Goal: Task Accomplishment & Management: Complete application form

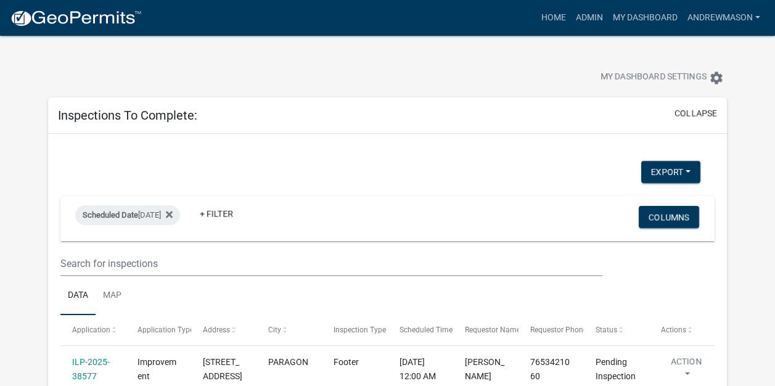
select select "3: 100"
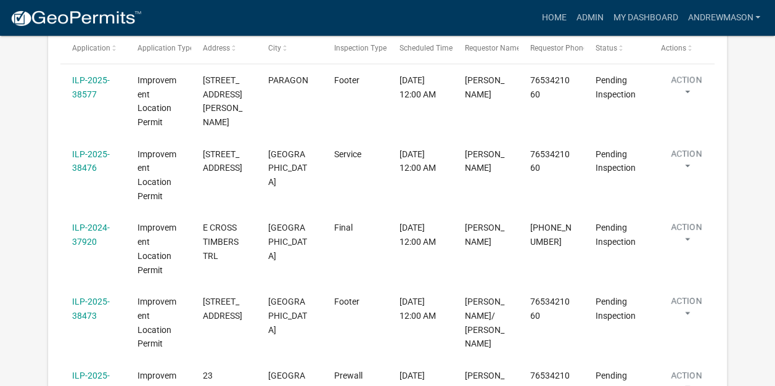
scroll to position [289, 0]
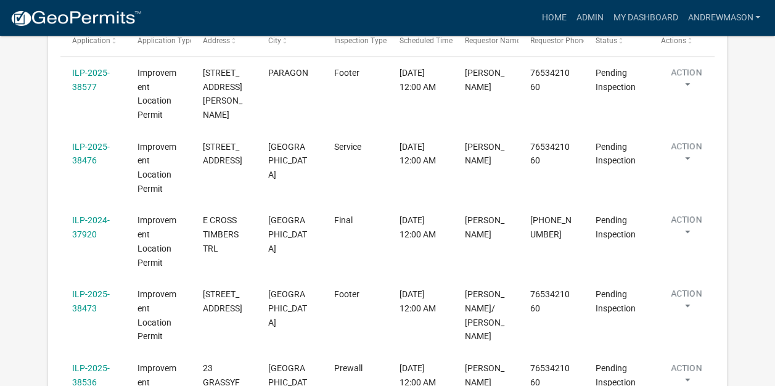
click at [89, 233] on link "ILP-2024-37920" at bounding box center [91, 227] width 38 height 24
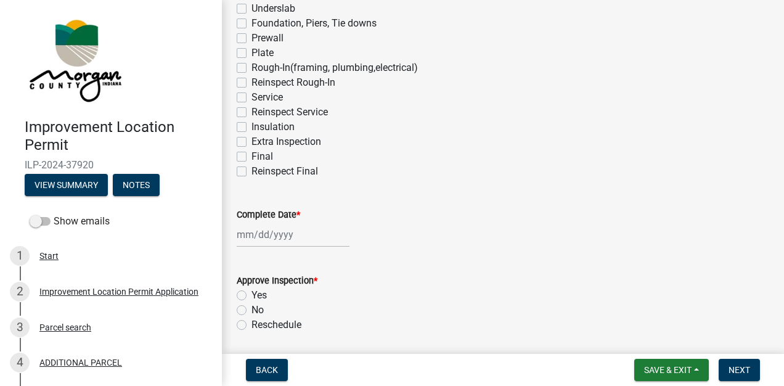
scroll to position [189, 0]
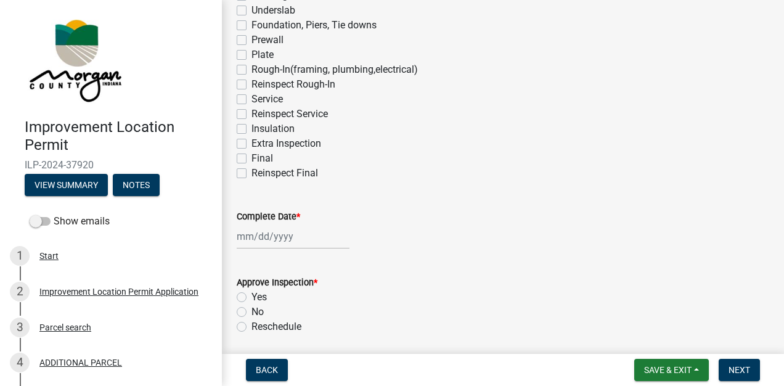
click at [252, 159] on label "Final" at bounding box center [263, 158] width 22 height 15
click at [252, 159] on input "Final" at bounding box center [256, 155] width 8 height 8
checkbox input "true"
checkbox input "false"
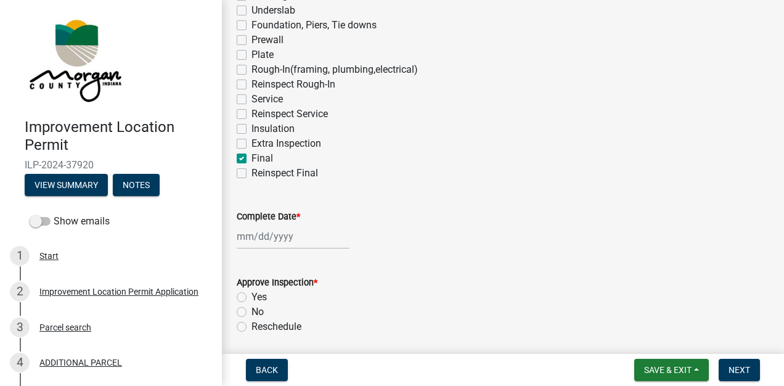
checkbox input "false"
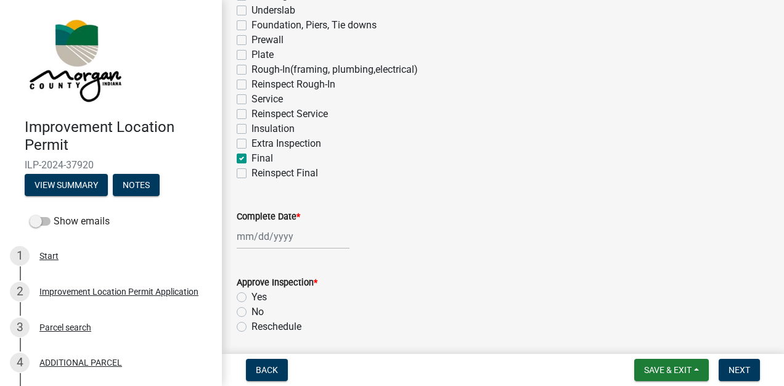
checkbox input "false"
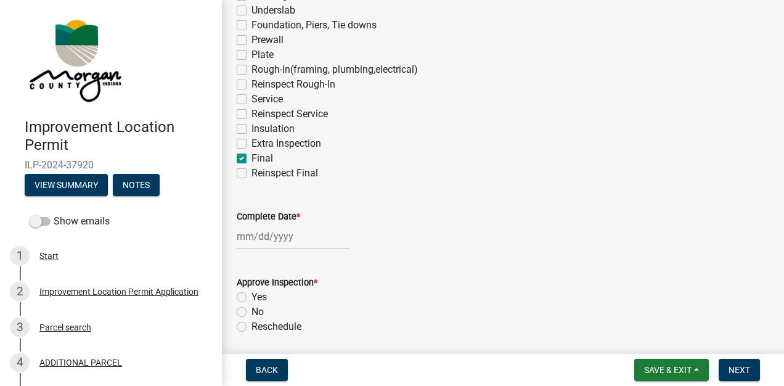
checkbox input "false"
checkbox input "true"
checkbox input "false"
click at [277, 238] on div at bounding box center [293, 236] width 113 height 25
select select "9"
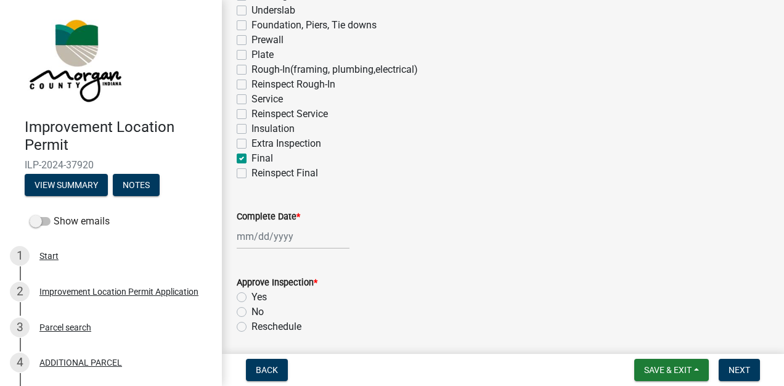
select select "2025"
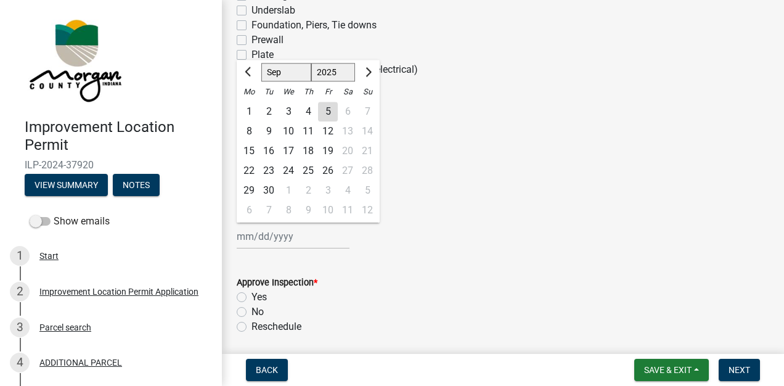
click at [329, 111] on div "5" at bounding box center [328, 112] width 20 height 20
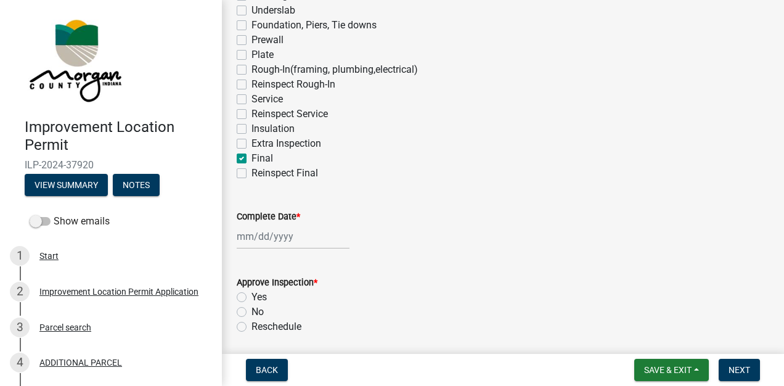
type input "[DATE]"
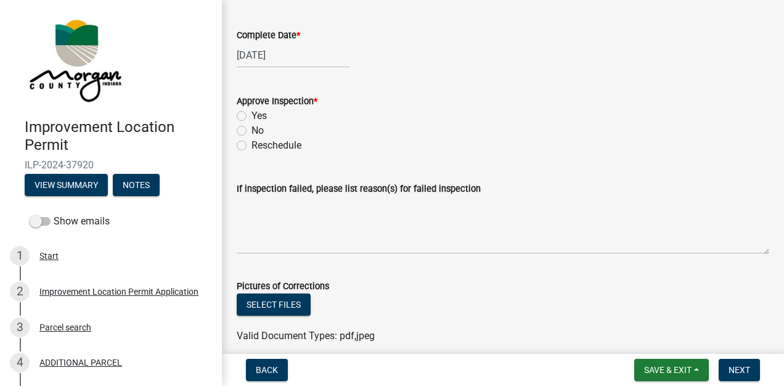
scroll to position [376, 0]
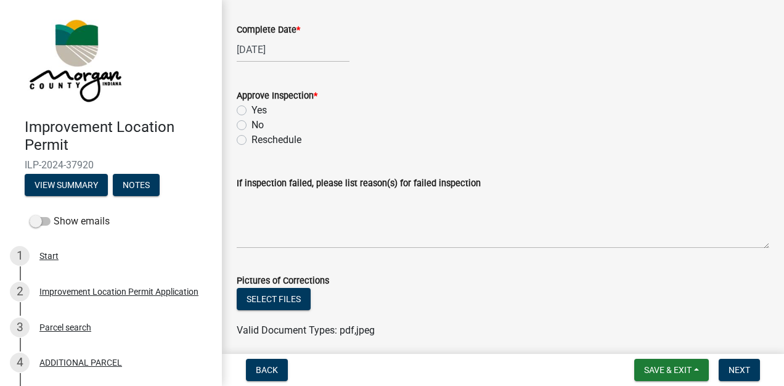
click at [252, 110] on label "Yes" at bounding box center [259, 110] width 15 height 15
click at [252, 110] on input "Yes" at bounding box center [256, 107] width 8 height 8
radio input "true"
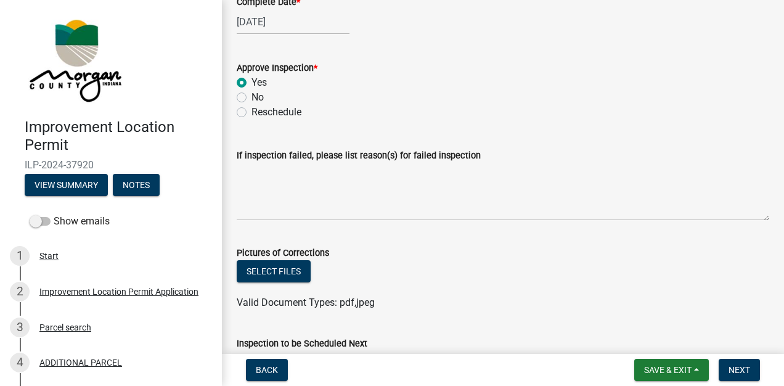
scroll to position [408, 0]
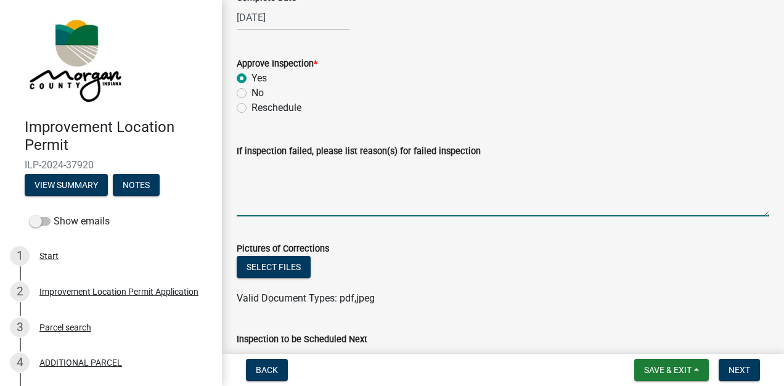
click at [340, 201] on textarea "If inspection failed, please list reason(s) for failed inspection" at bounding box center [503, 187] width 533 height 58
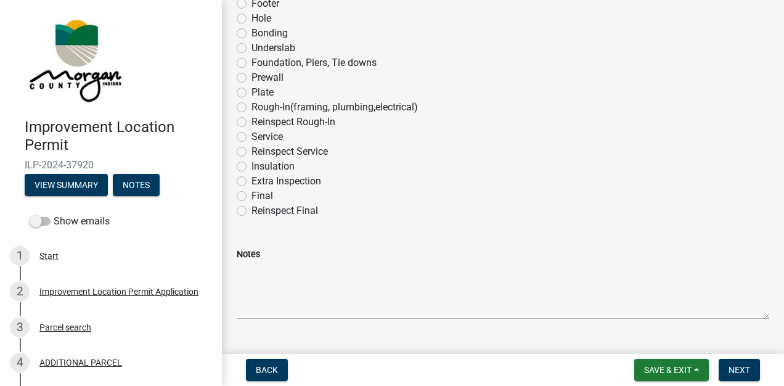
scroll to position [787, 0]
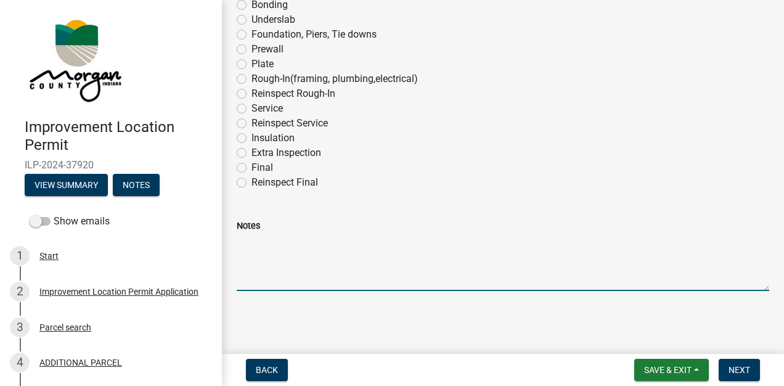
click at [290, 267] on textarea "Notes" at bounding box center [503, 262] width 533 height 58
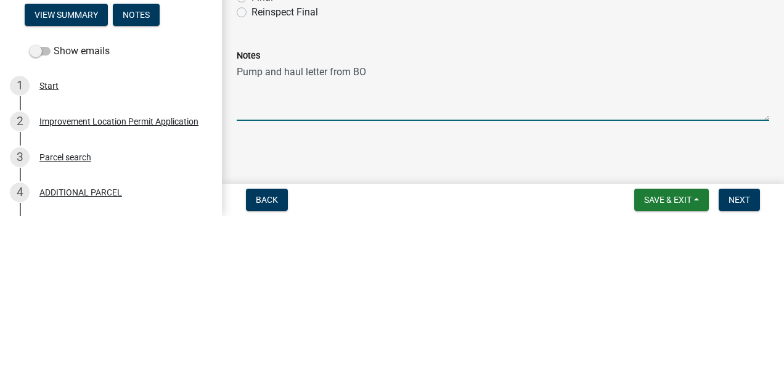
type textarea "Pump and haul letter from BO."
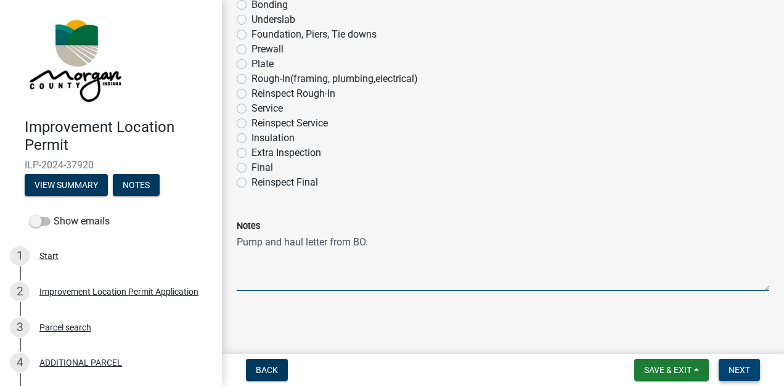
click at [737, 367] on span "Next" at bounding box center [740, 370] width 22 height 10
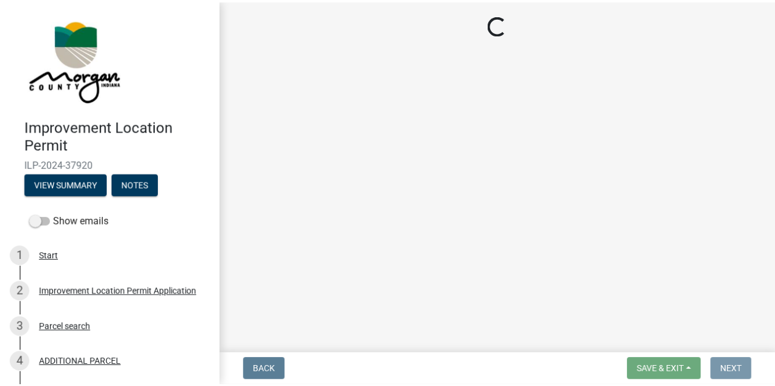
scroll to position [0, 0]
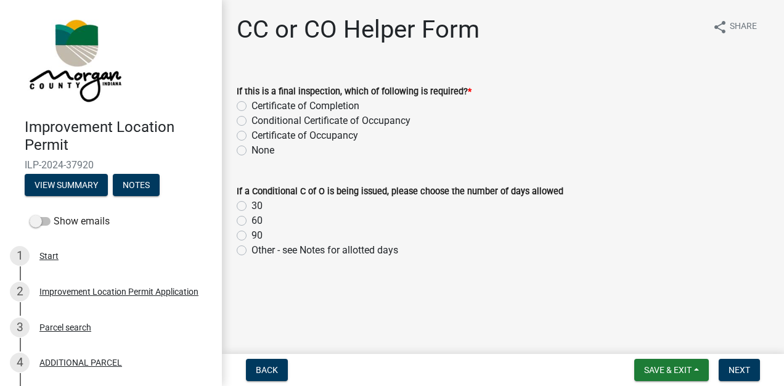
click at [252, 136] on label "Certificate of Occupancy" at bounding box center [305, 135] width 107 height 15
click at [252, 136] on input "Certificate of Occupancy" at bounding box center [256, 132] width 8 height 8
radio input "true"
click at [732, 367] on span "Next" at bounding box center [740, 370] width 22 height 10
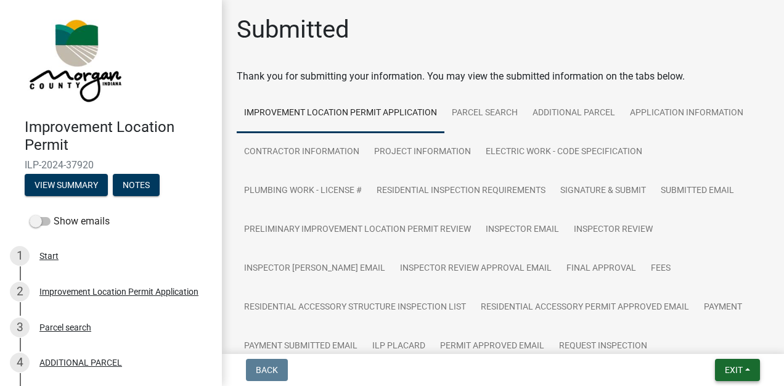
click at [737, 366] on span "Exit" at bounding box center [734, 370] width 18 height 10
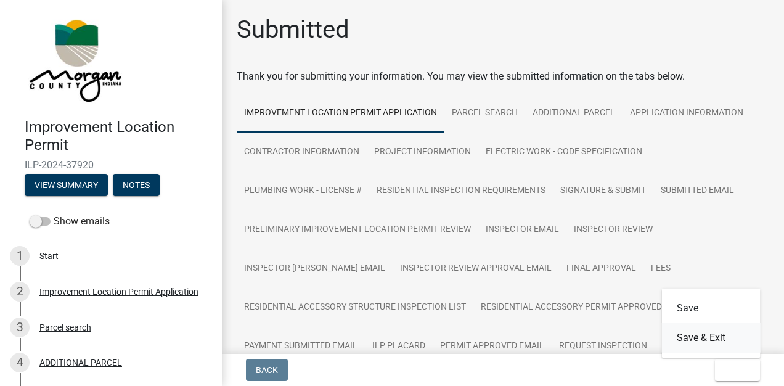
click at [700, 336] on button "Save & Exit" at bounding box center [711, 338] width 99 height 30
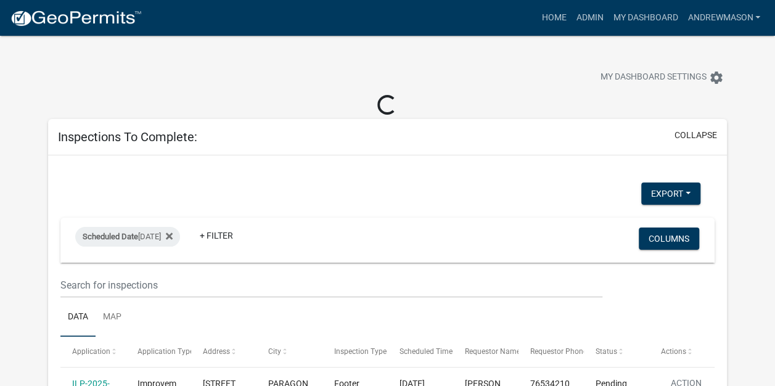
select select "3: 100"
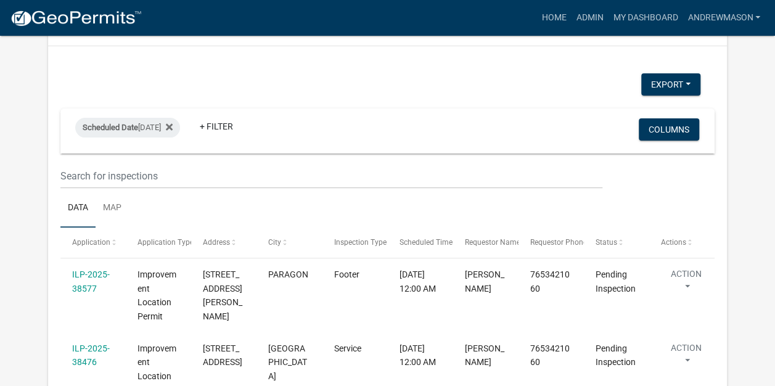
scroll to position [96, 0]
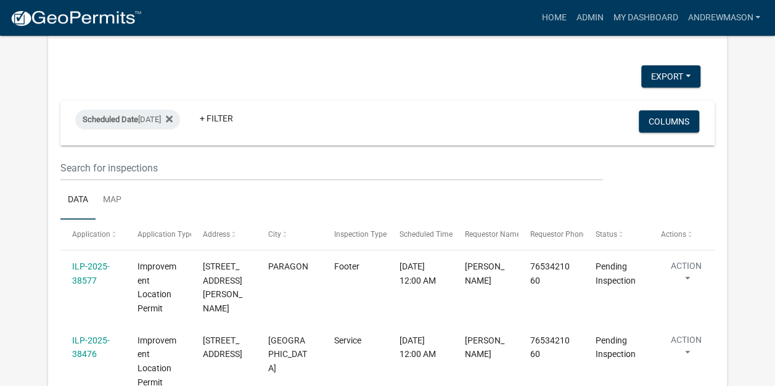
click at [90, 268] on link "ILP-2025-38577" at bounding box center [91, 273] width 38 height 24
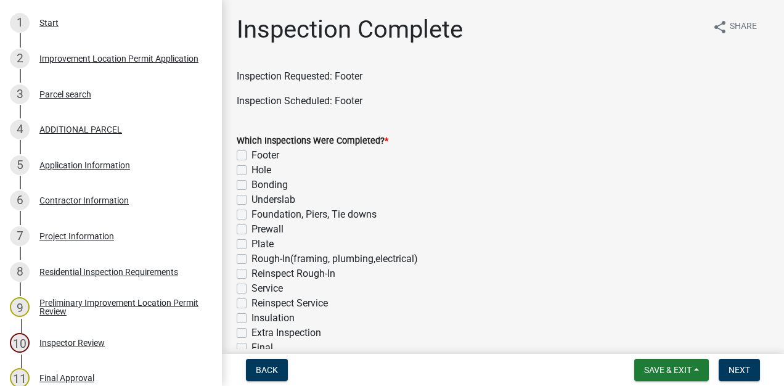
scroll to position [244, 0]
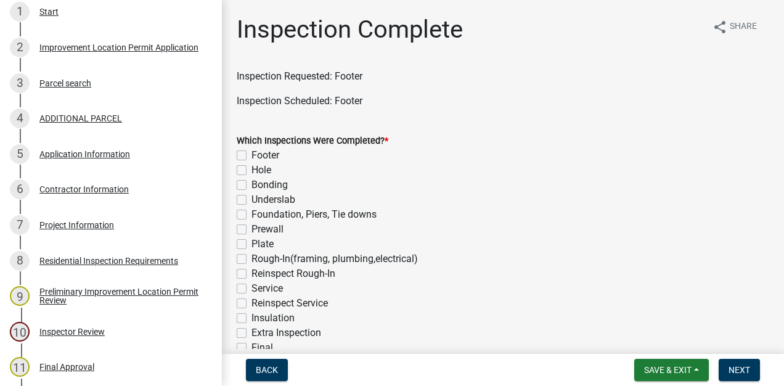
click at [84, 229] on div "Project Information" at bounding box center [76, 225] width 75 height 9
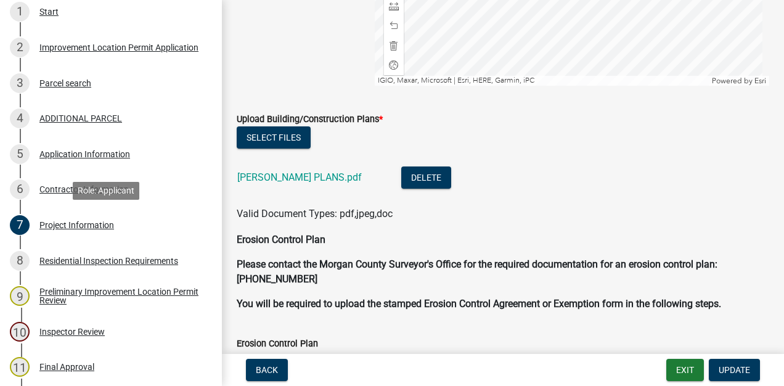
scroll to position [2595, 0]
click at [294, 176] on link "[PERSON_NAME] PLANS.pdf" at bounding box center [299, 177] width 125 height 12
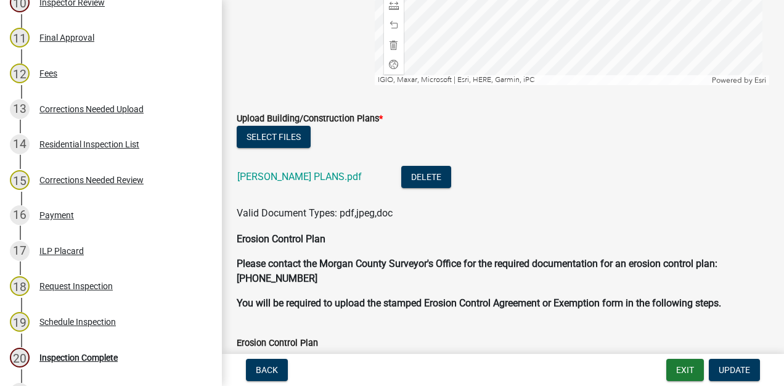
scroll to position [713, 0]
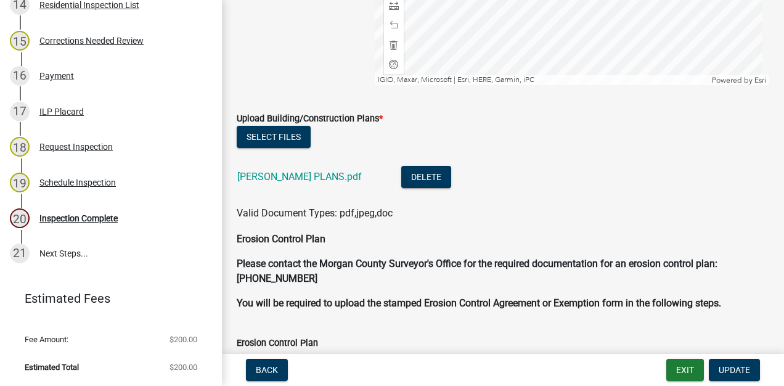
click at [100, 224] on div "20 Inspection Complete" at bounding box center [106, 218] width 192 height 20
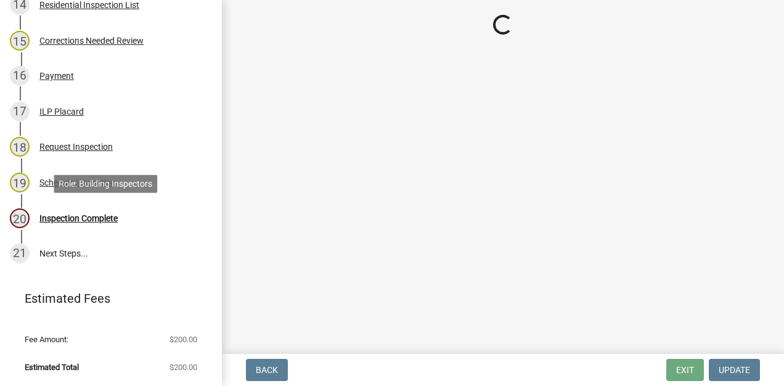
scroll to position [0, 0]
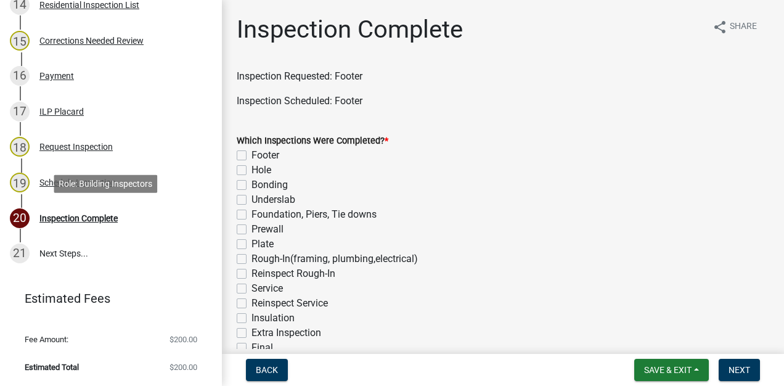
click at [252, 155] on label "Footer" at bounding box center [266, 155] width 28 height 15
click at [252, 155] on input "Footer" at bounding box center [256, 152] width 8 height 8
checkbox input "true"
checkbox input "false"
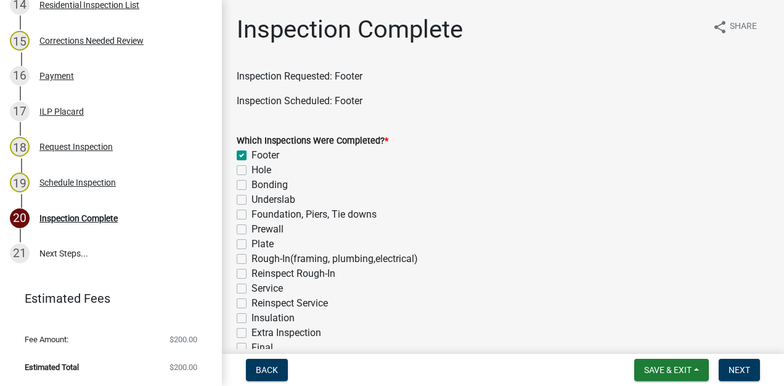
checkbox input "false"
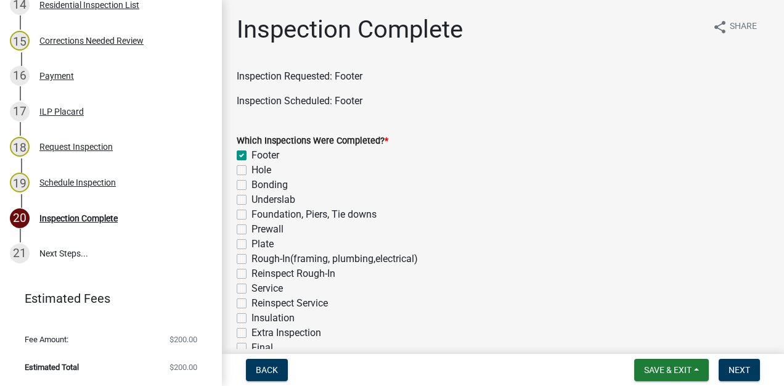
checkbox input "false"
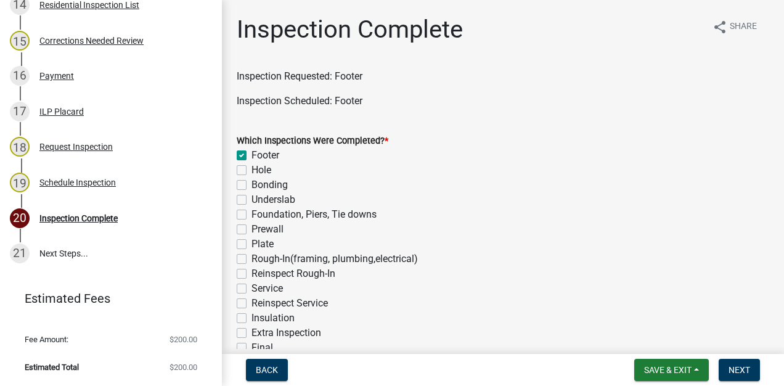
checkbox input "false"
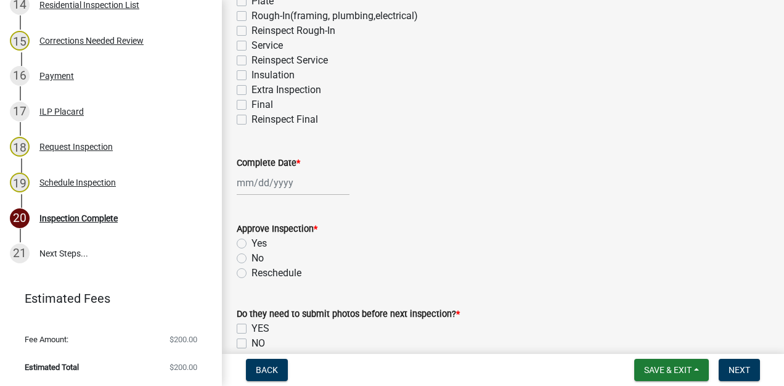
scroll to position [259, 0]
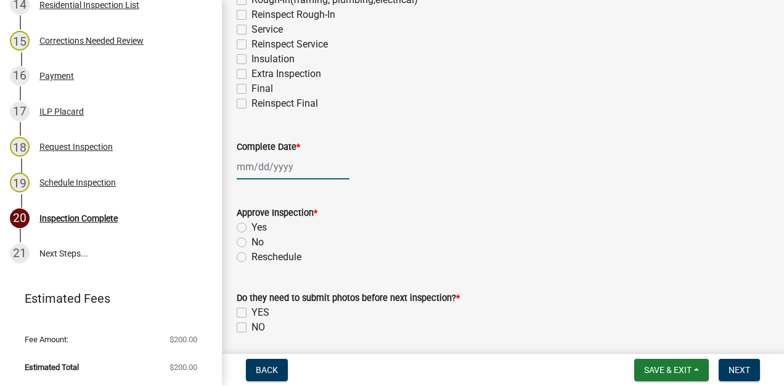
click at [287, 167] on div at bounding box center [293, 166] width 113 height 25
select select "9"
select select "2025"
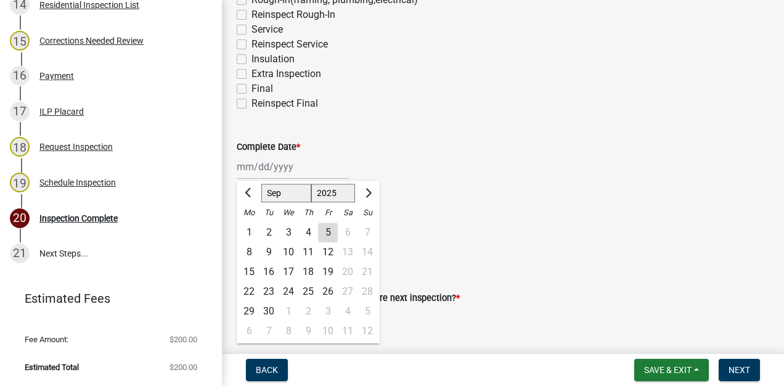
click at [506, 189] on wm-data-entity-input "Complete Date * [PERSON_NAME] Apr [PERSON_NAME][DATE] Sep Oct Nov [DATE] 1526 1…" at bounding box center [503, 156] width 533 height 68
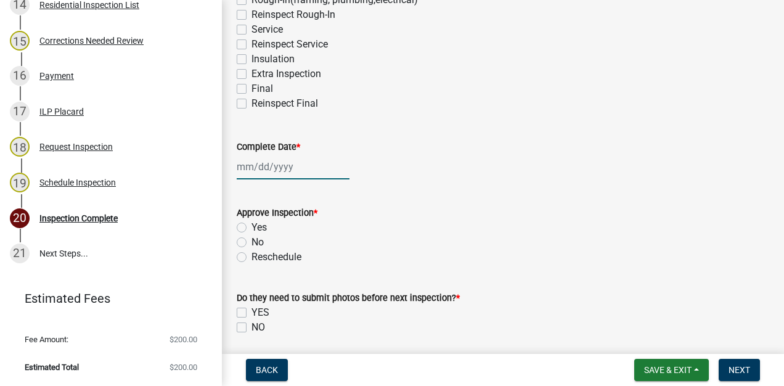
click at [276, 165] on div at bounding box center [293, 166] width 113 height 25
select select "9"
select select "2025"
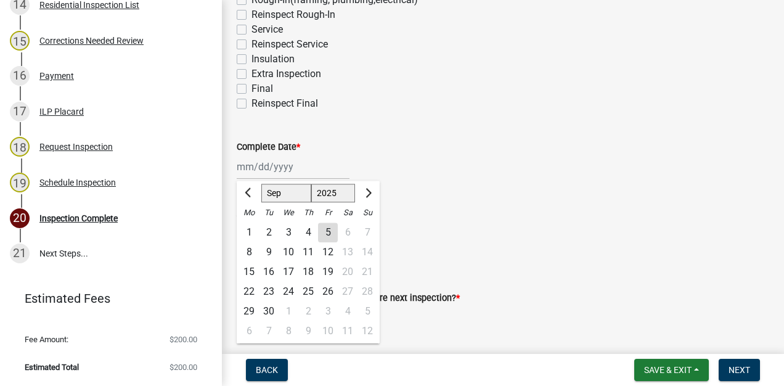
click at [330, 232] on div "5" at bounding box center [328, 233] width 20 height 20
type input "[DATE]"
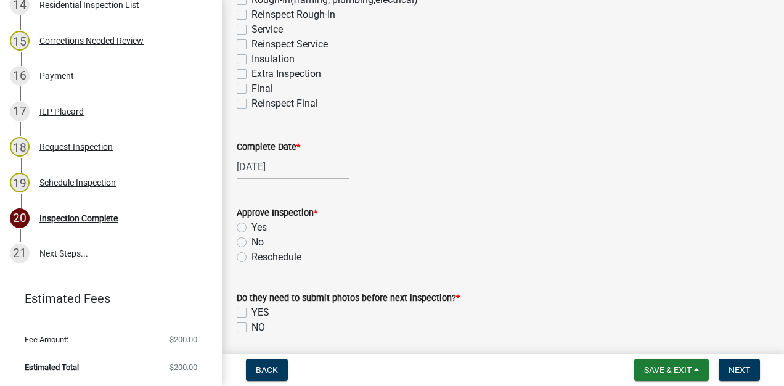
click at [252, 225] on label "Yes" at bounding box center [259, 227] width 15 height 15
click at [252, 225] on input "Yes" at bounding box center [256, 224] width 8 height 8
radio input "true"
click at [252, 327] on label "NO" at bounding box center [259, 327] width 14 height 15
click at [252, 327] on input "NO" at bounding box center [256, 324] width 8 height 8
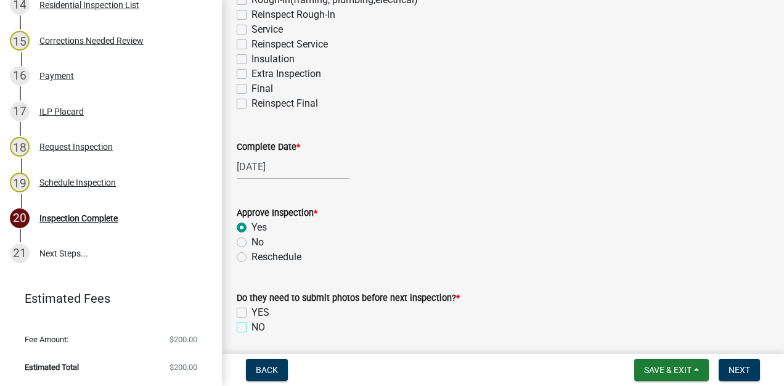
checkbox input "true"
checkbox input "false"
checkbox input "true"
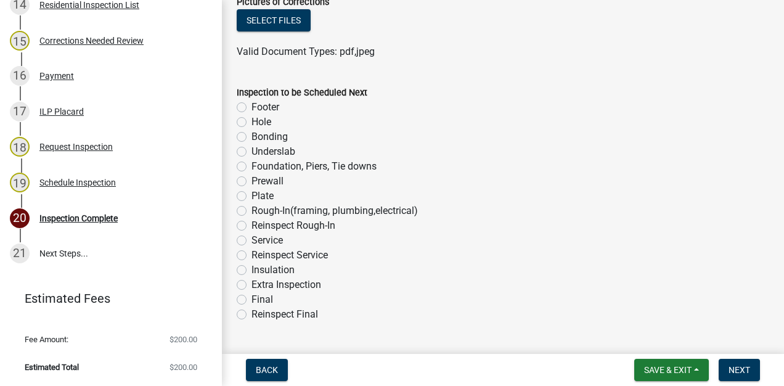
scroll to position [729, 0]
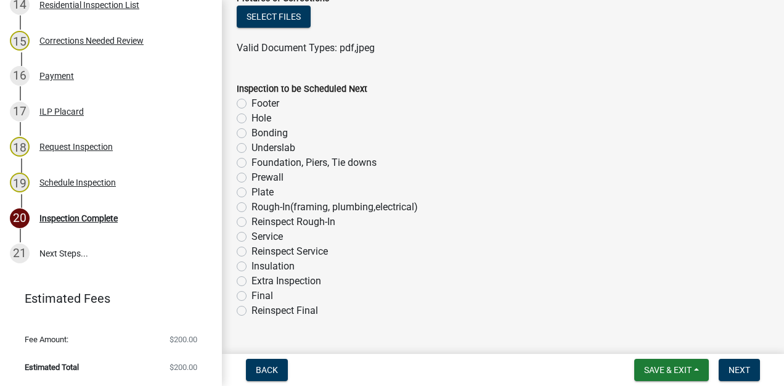
click at [252, 163] on label "Foundation, Piers, Tie downs" at bounding box center [314, 162] width 125 height 15
click at [252, 163] on input "Foundation, Piers, Tie downs" at bounding box center [256, 159] width 8 height 8
radio input "true"
click at [736, 371] on span "Next" at bounding box center [740, 370] width 22 height 10
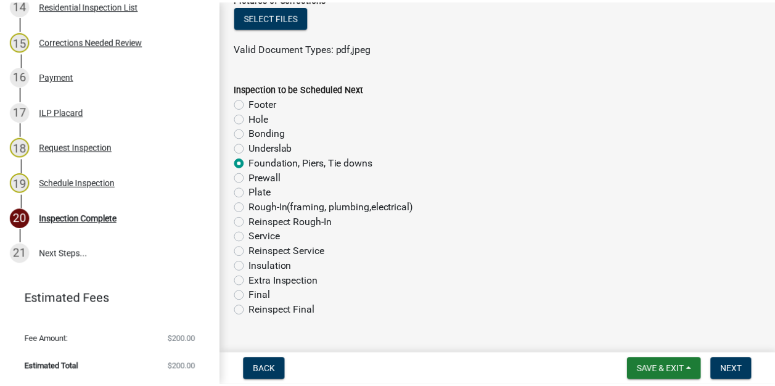
scroll to position [0, 0]
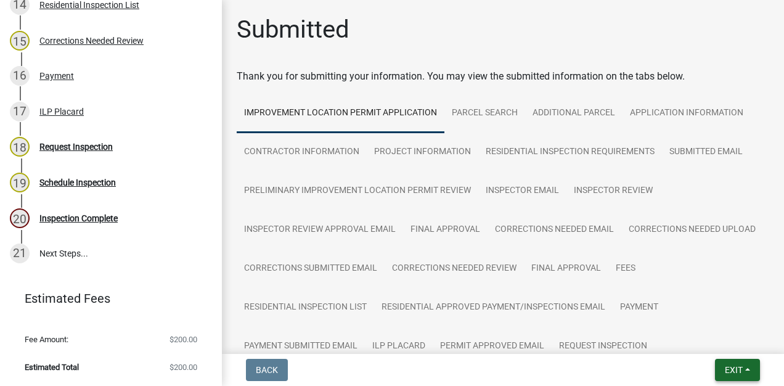
click at [737, 372] on span "Exit" at bounding box center [734, 370] width 18 height 10
click at [716, 340] on button "Save & Exit" at bounding box center [711, 338] width 99 height 30
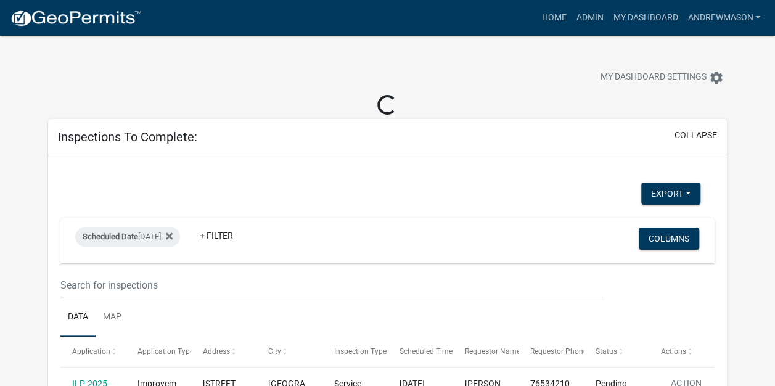
select select "3: 100"
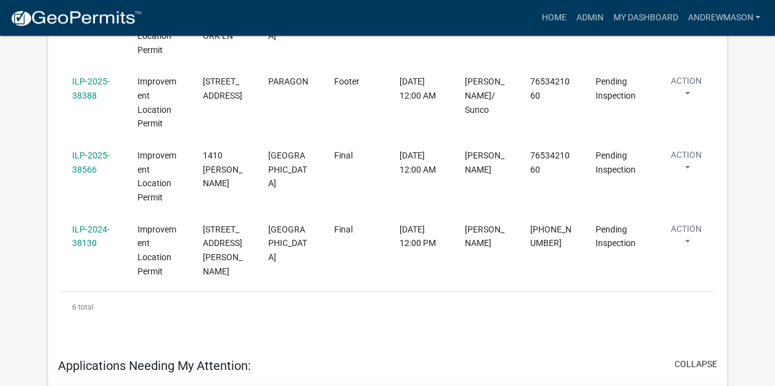
scroll to position [503, 0]
